Goal: Task Accomplishment & Management: Manage account settings

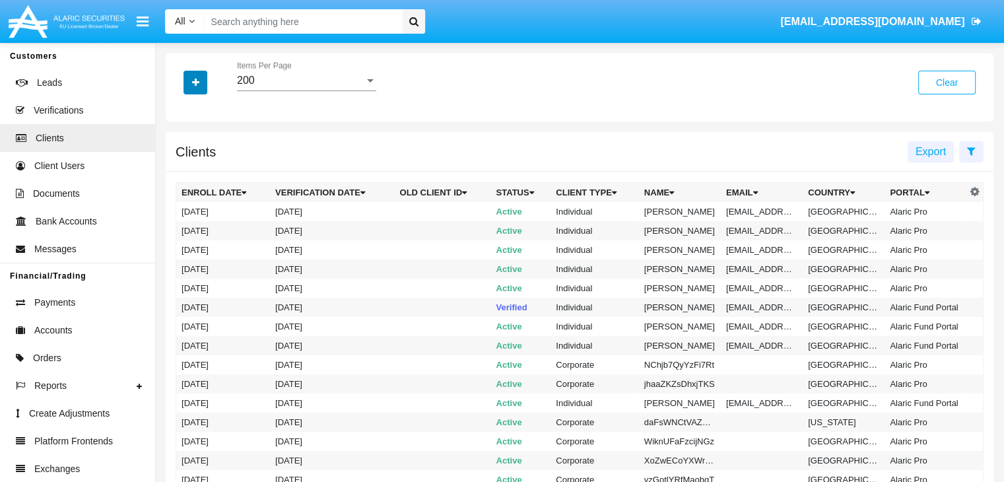
click at [195, 83] on icon "button" at bounding box center [195, 82] width 7 height 9
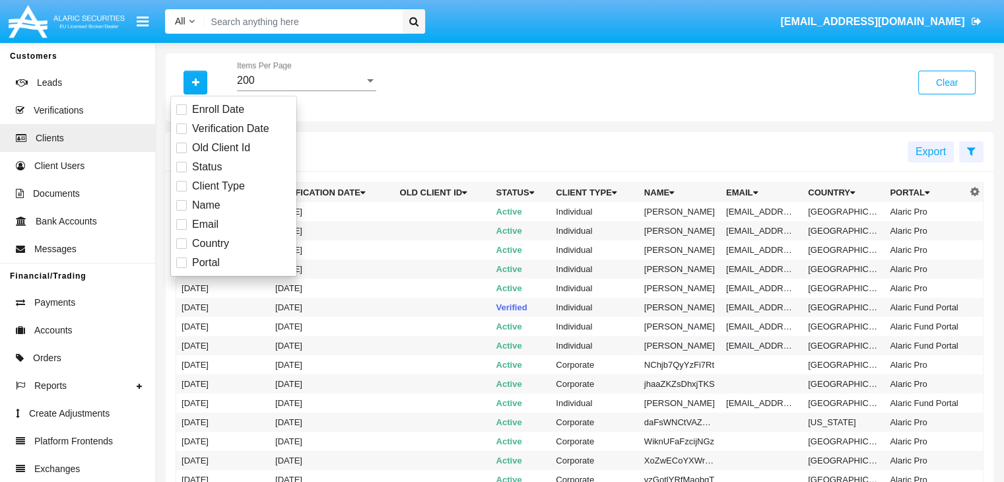
click at [204, 224] on span "Email" at bounding box center [205, 224] width 26 height 16
click at [182, 230] on input "Email" at bounding box center [181, 230] width 1 height 1
checkbox input "true"
click at [195, 83] on icon "button" at bounding box center [195, 82] width 7 height 9
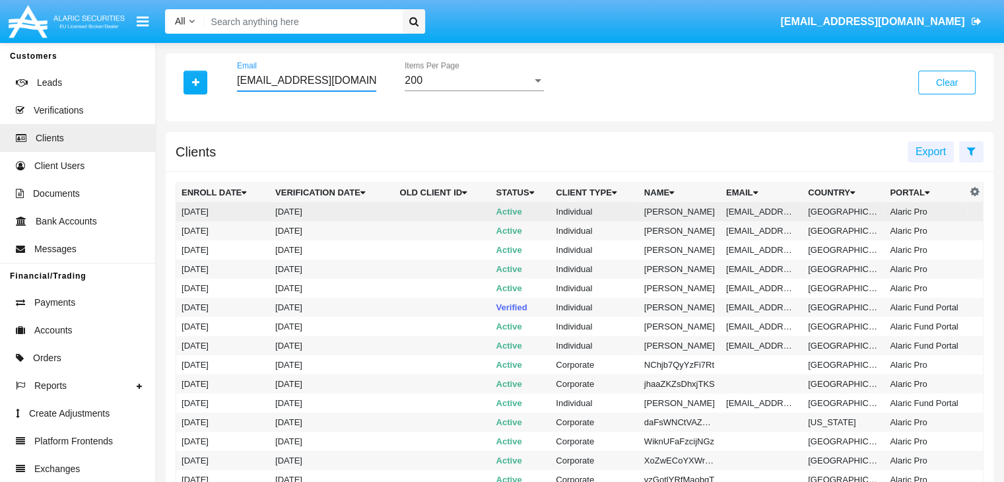
type input "[EMAIL_ADDRESS][DOMAIN_NAME]"
click at [760, 211] on td "[EMAIL_ADDRESS][DOMAIN_NAME]" at bounding box center [762, 211] width 82 height 19
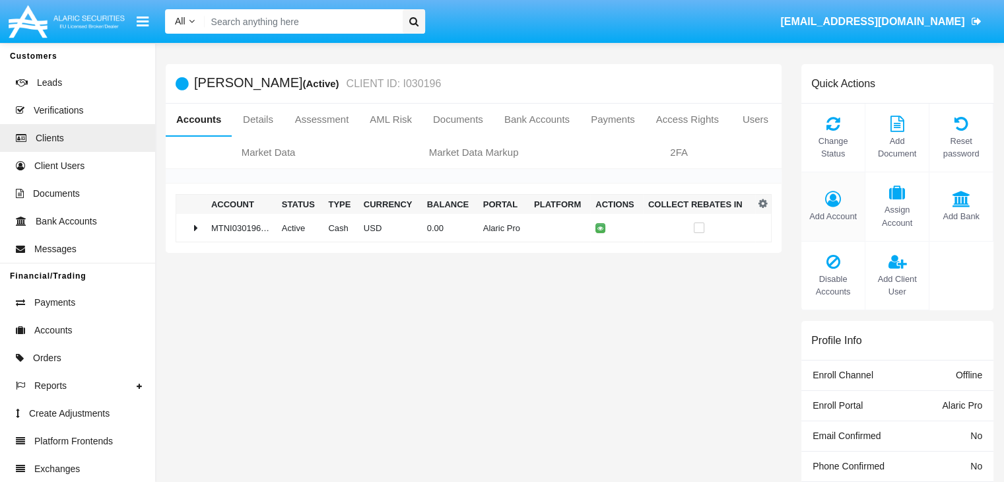
click at [832, 216] on span "Add Account" at bounding box center [833, 216] width 50 height 13
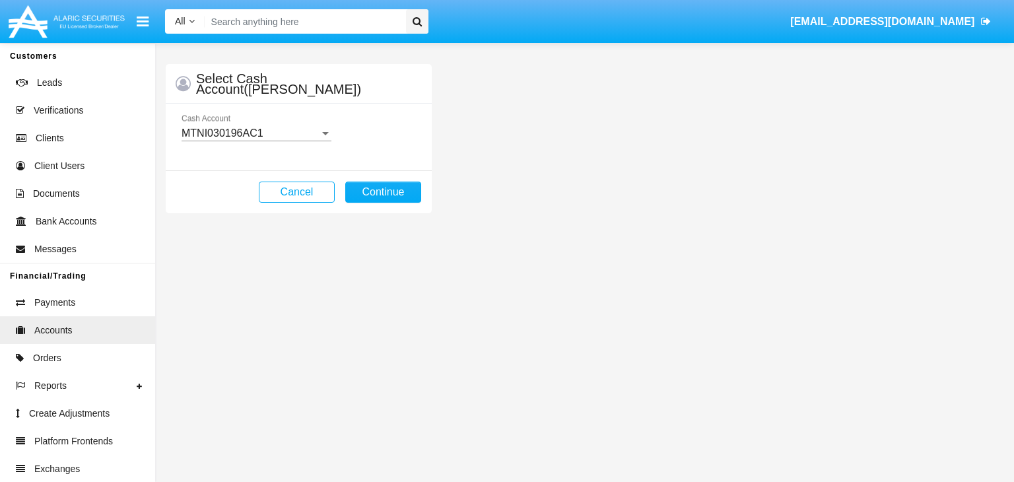
click at [256, 133] on mat-select-trigger "MTNI030196AC1" at bounding box center [223, 132] width 82 height 11
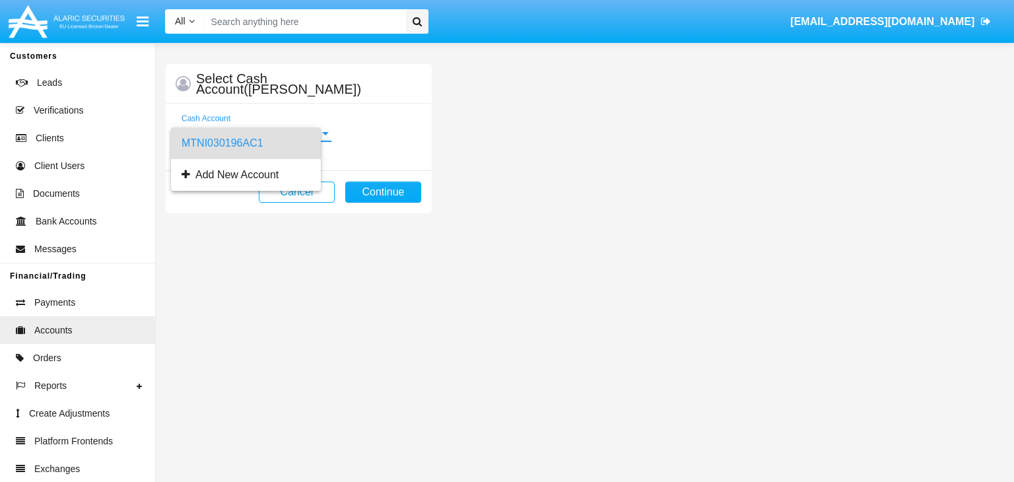
click at [256, 143] on span "MTNI030196AC1" at bounding box center [246, 143] width 129 height 32
click at [383, 191] on button "Continue" at bounding box center [383, 192] width 76 height 21
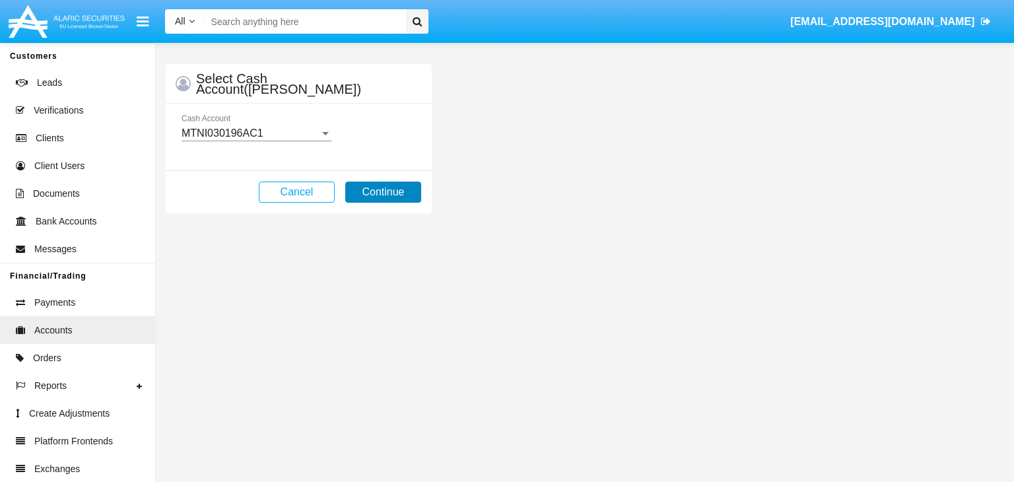
click at [375, 190] on button "Continue" at bounding box center [383, 192] width 76 height 21
